Goal: Transaction & Acquisition: Purchase product/service

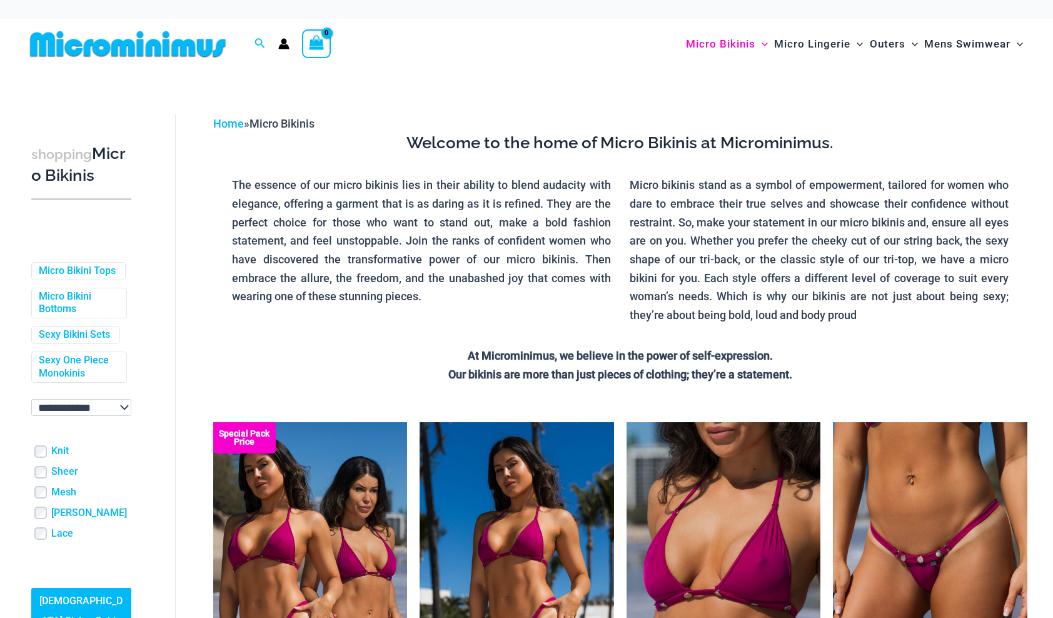
scroll to position [149, 0]
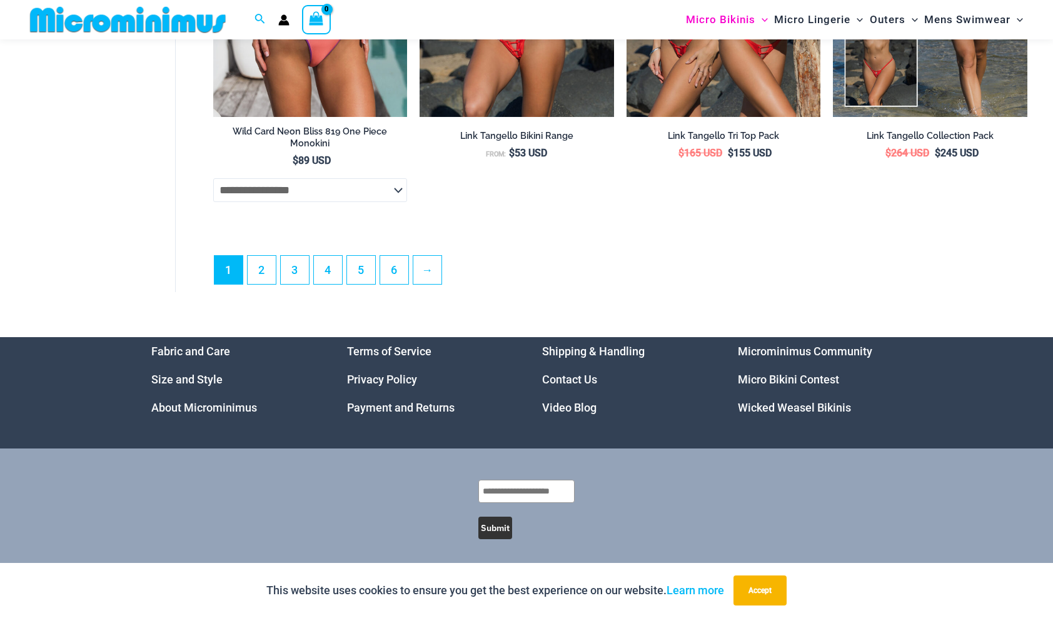
scroll to position [3510, 0]
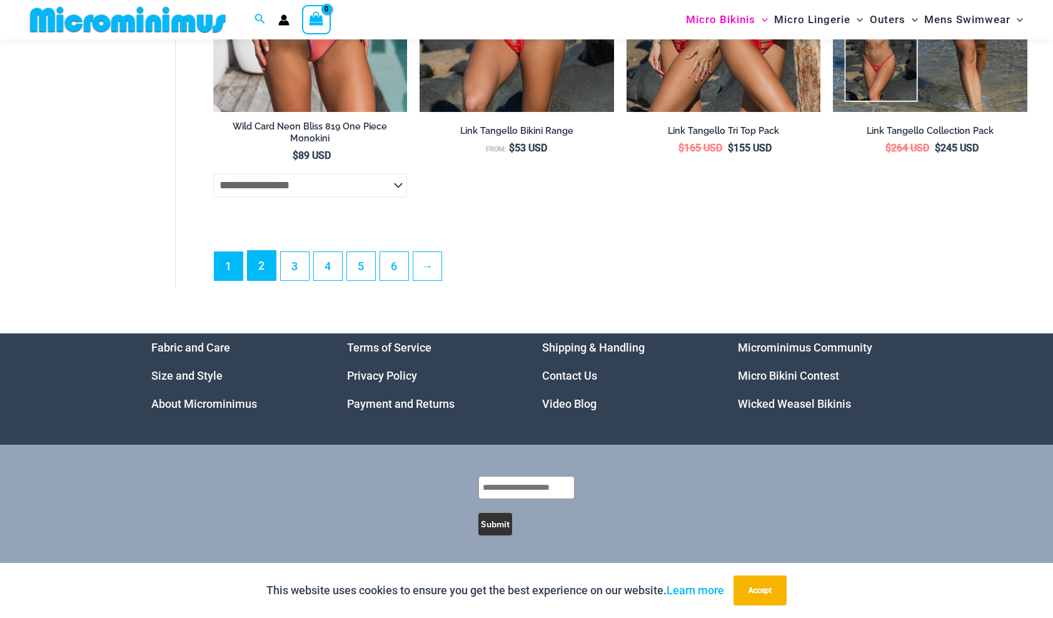
click at [264, 274] on link "2" at bounding box center [262, 265] width 28 height 29
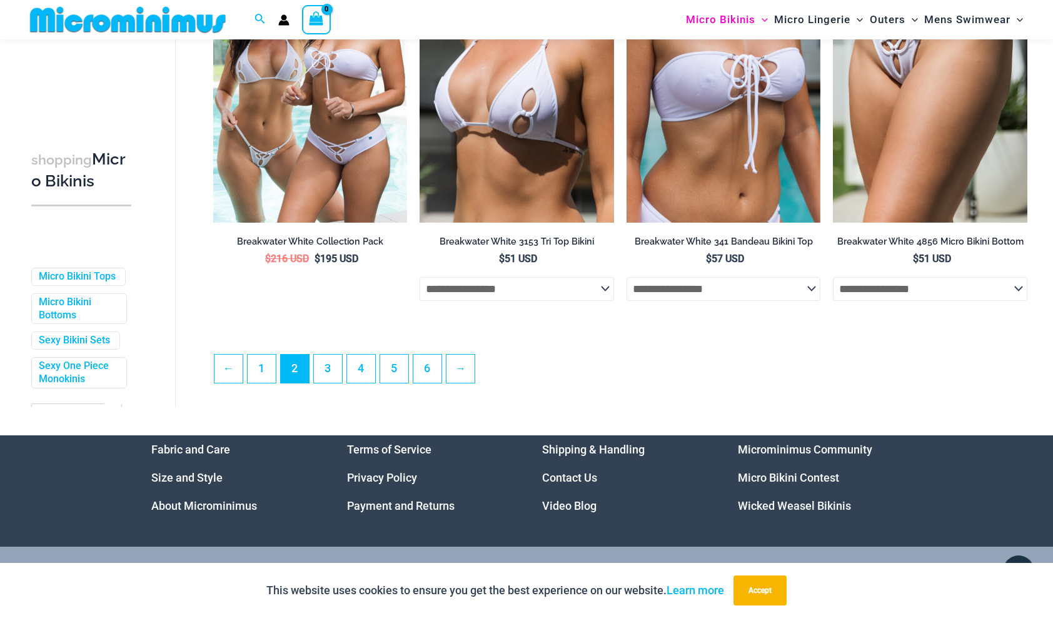
scroll to position [3124, 0]
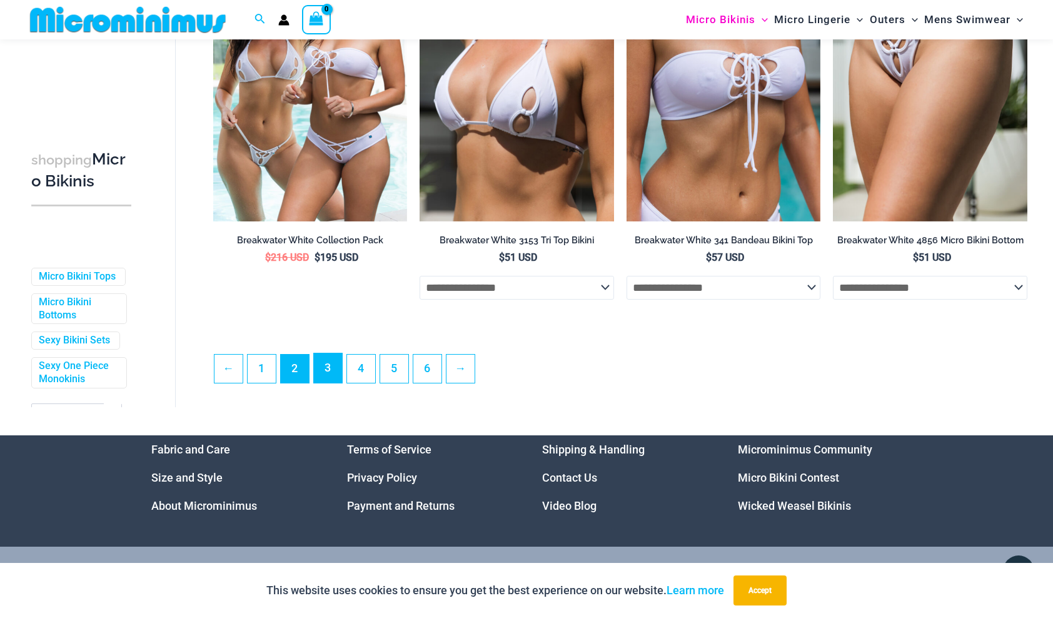
click at [329, 373] on link "3" at bounding box center [328, 367] width 28 height 29
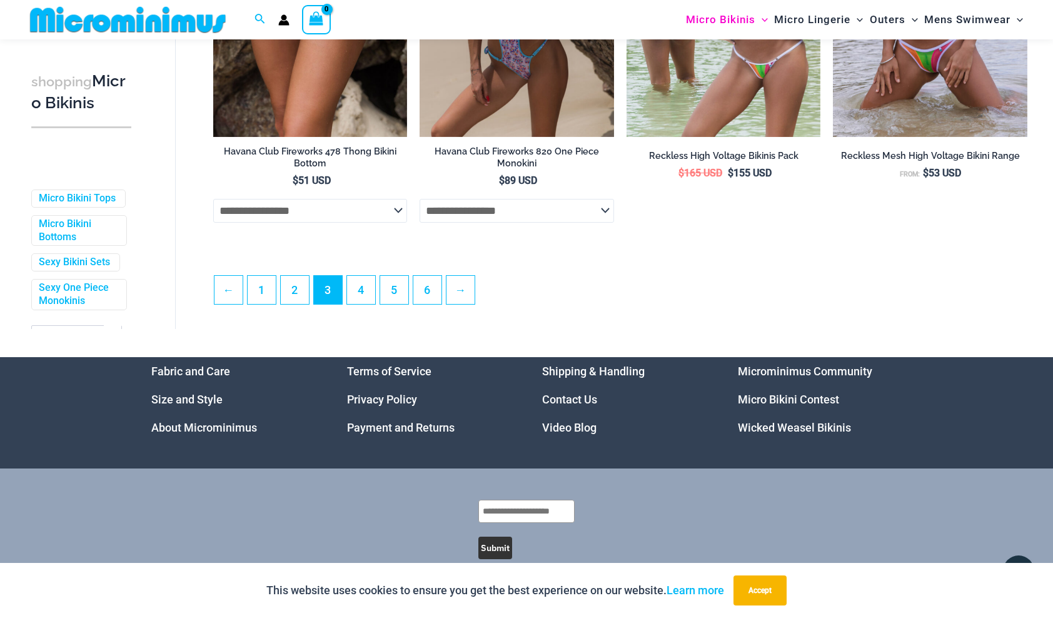
scroll to position [3238, 0]
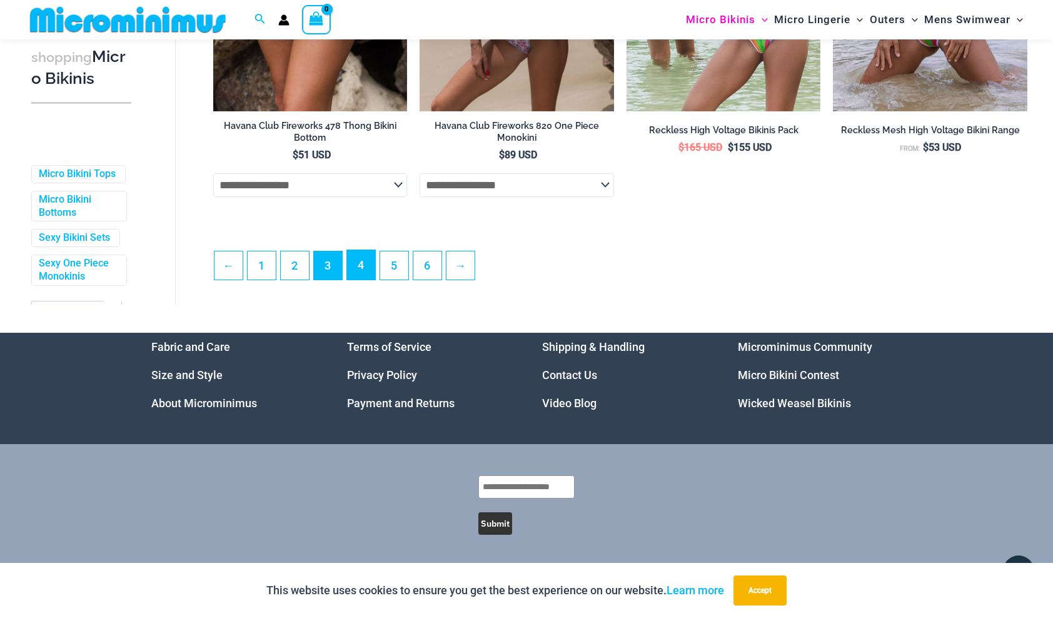
click at [360, 266] on link "4" at bounding box center [361, 264] width 28 height 29
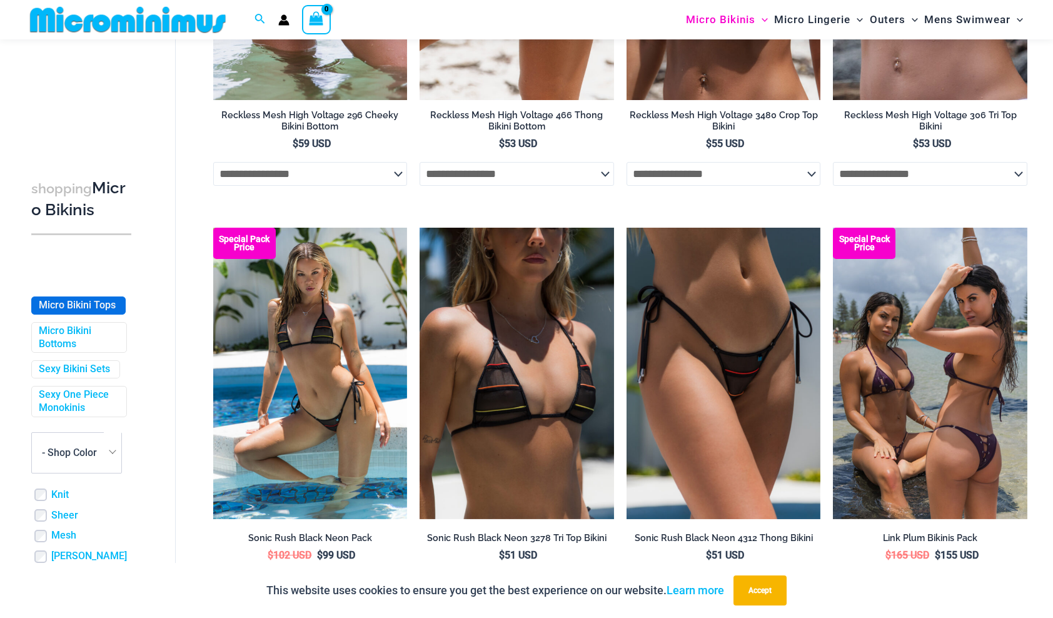
scroll to position [154, 0]
click at [91, 414] on link "Sexy One Piece Monokinis" at bounding box center [78, 401] width 78 height 26
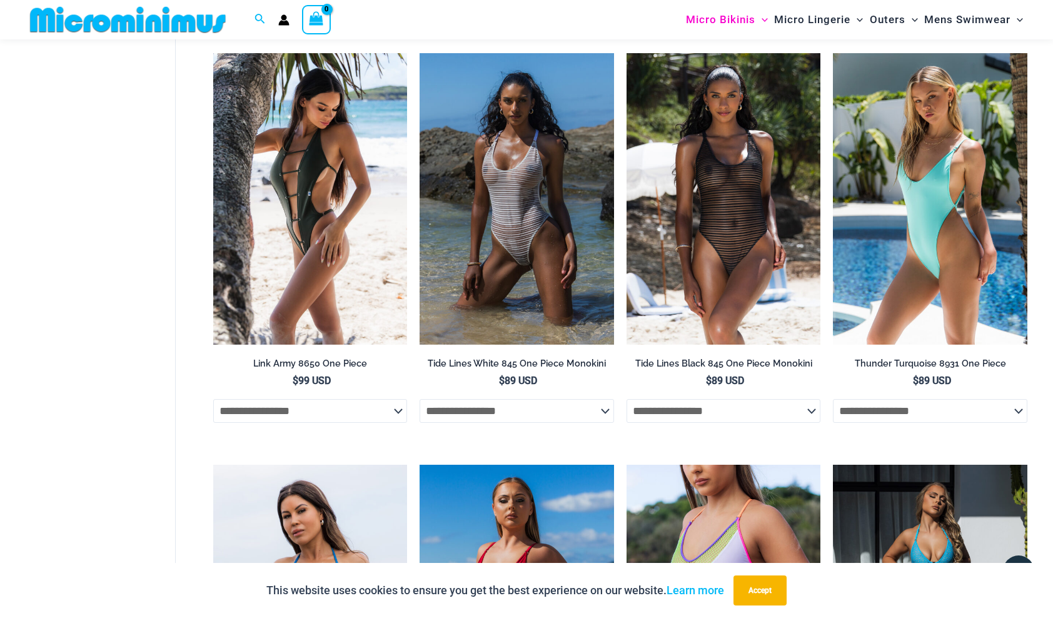
scroll to position [1639, 0]
